Goal: Check status: Check status

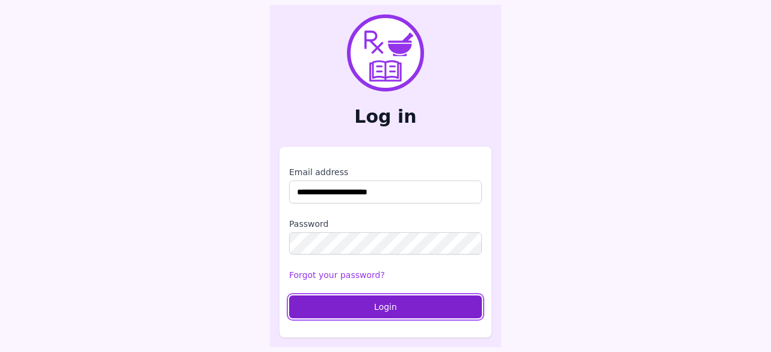
click at [342, 313] on button "Login" at bounding box center [385, 307] width 193 height 23
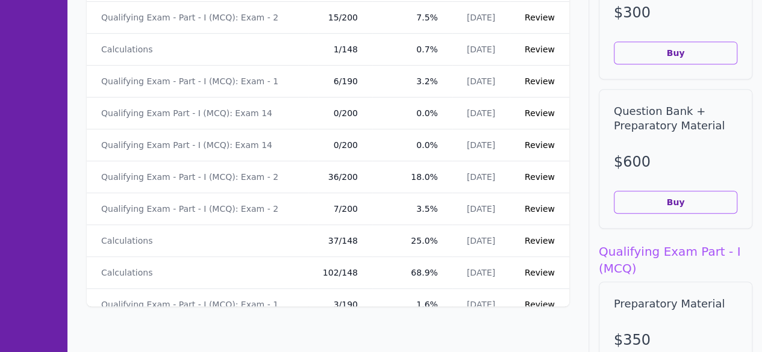
scroll to position [303, 0]
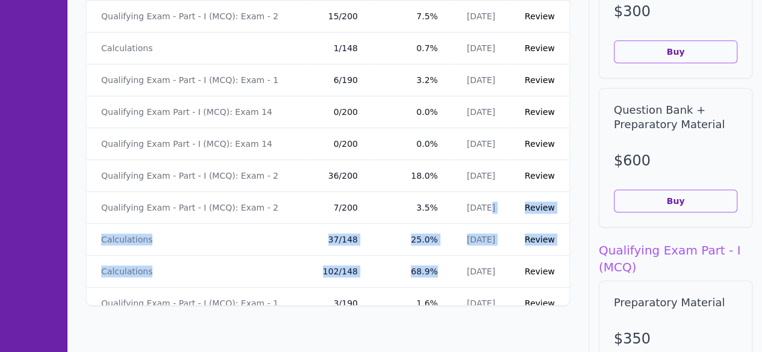
drag, startPoint x: 446, startPoint y: 266, endPoint x: 513, endPoint y: 218, distance: 82.9
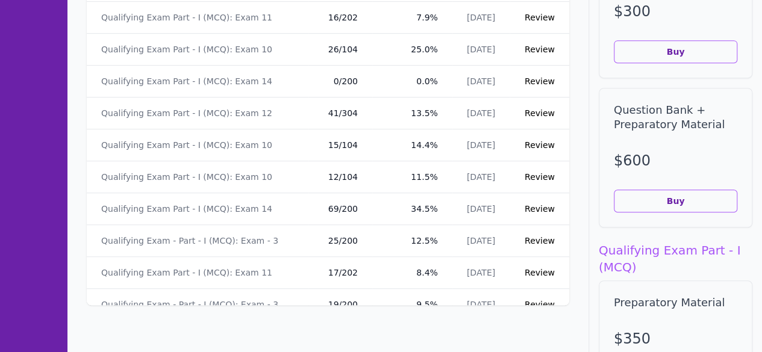
scroll to position [2506, 0]
